Goal: Navigation & Orientation: Find specific page/section

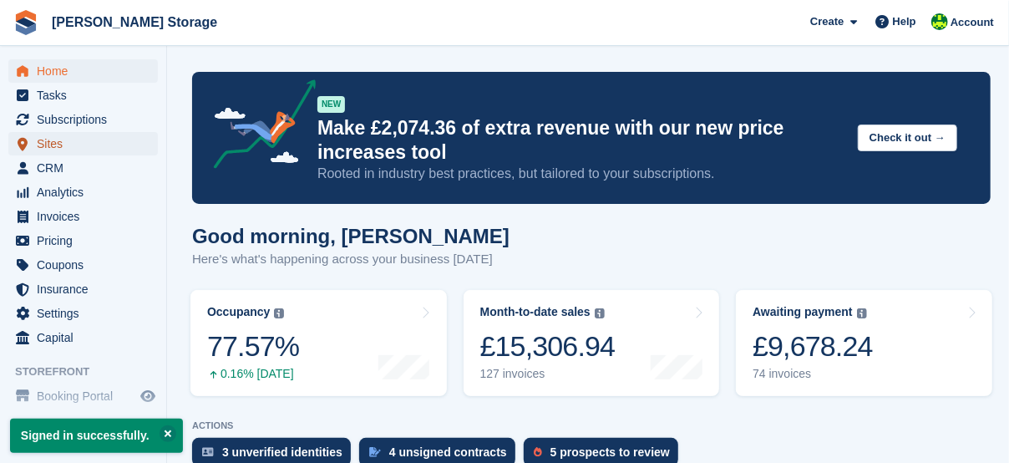
click at [52, 145] on span "Sites" at bounding box center [87, 143] width 100 height 23
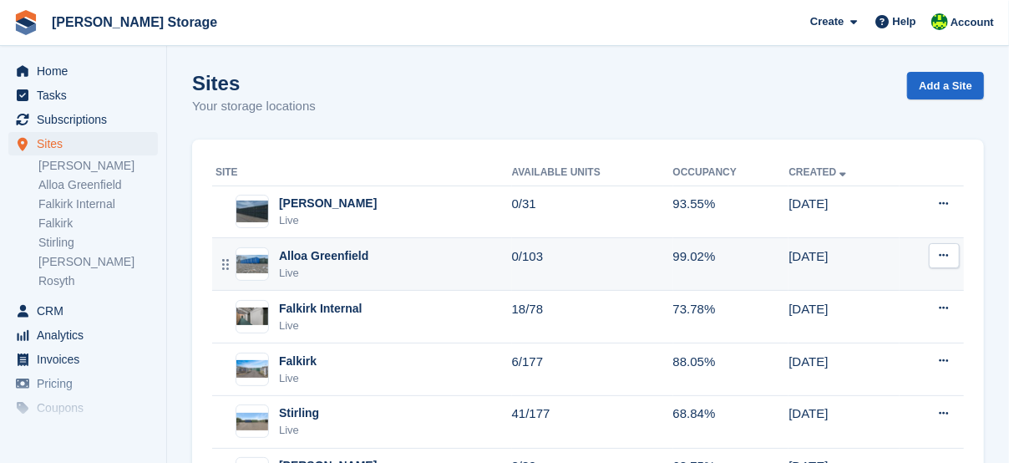
click at [330, 252] on div "Alloa Greenfield" at bounding box center [323, 256] width 89 height 18
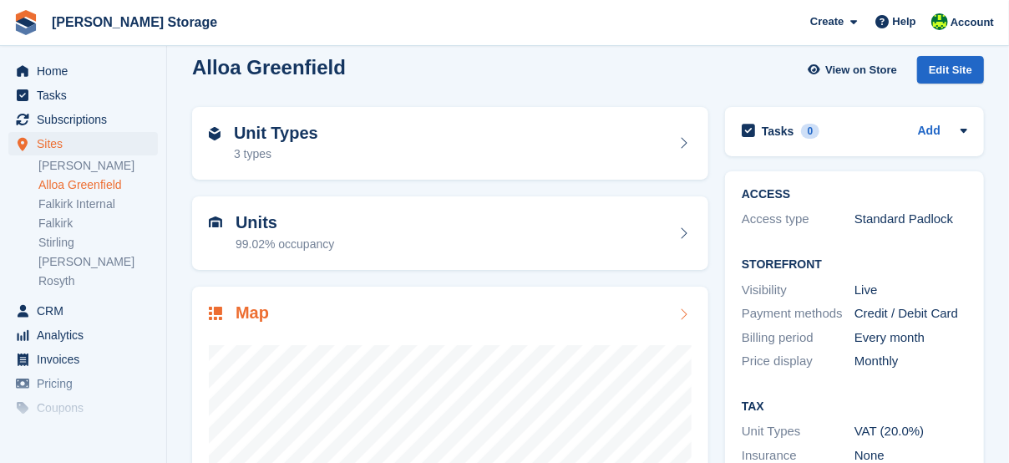
scroll to position [222, 0]
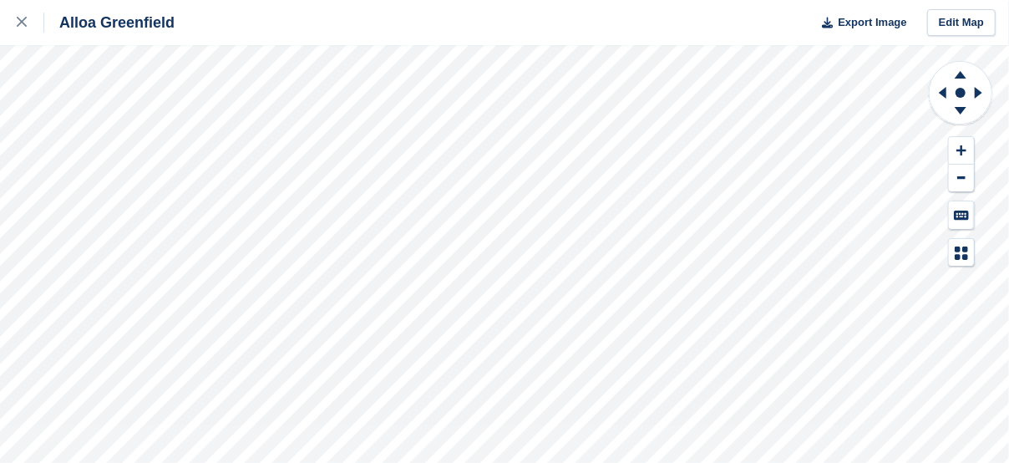
click at [229, 242] on div "Alloa Greenfield Export Image Edit Map" at bounding box center [504, 231] width 1009 height 463
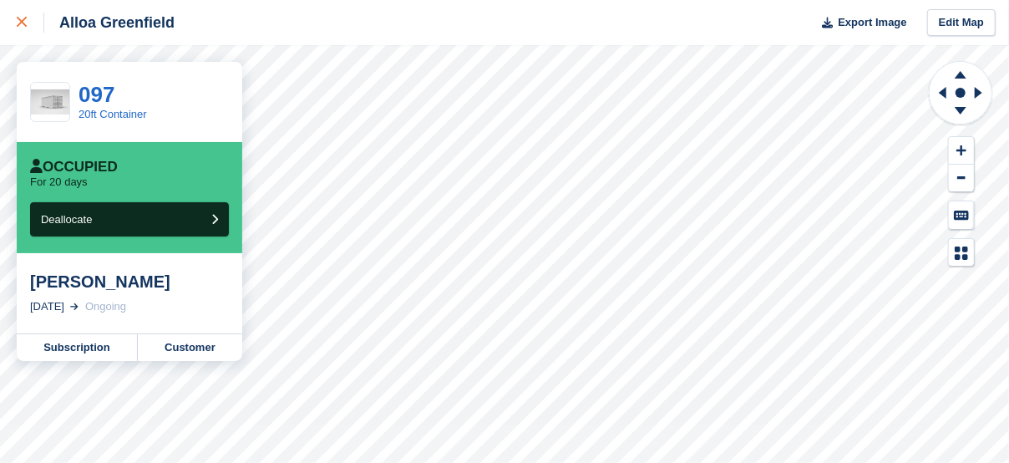
click at [18, 20] on icon at bounding box center [22, 22] width 10 height 10
